Goal: Task Accomplishment & Management: Use online tool/utility

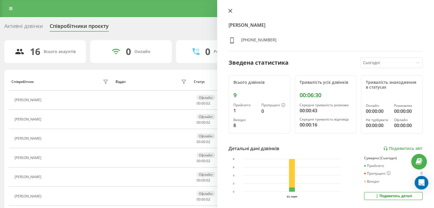
click at [230, 9] on icon at bounding box center [230, 11] width 4 height 4
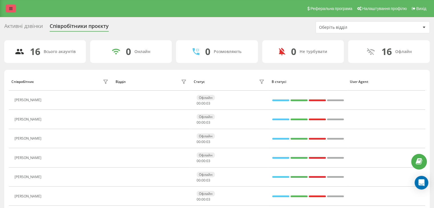
click at [15, 8] on link at bounding box center [11, 9] width 10 height 8
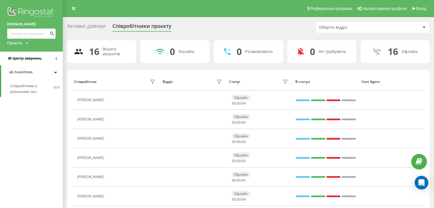
click at [48, 60] on link "Центр звернень" at bounding box center [31, 59] width 63 height 14
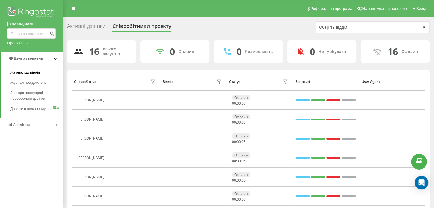
click at [46, 69] on link "Журнал дзвінків" at bounding box center [36, 72] width 53 height 10
